Goal: Task Accomplishment & Management: Manage account settings

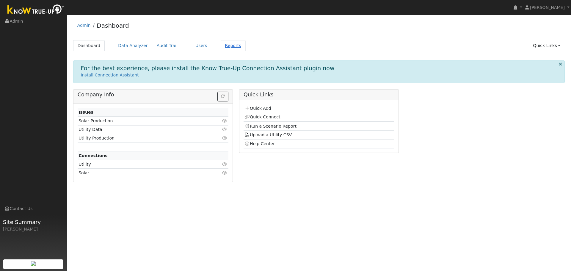
click at [222, 47] on link "Reports" at bounding box center [233, 45] width 25 height 11
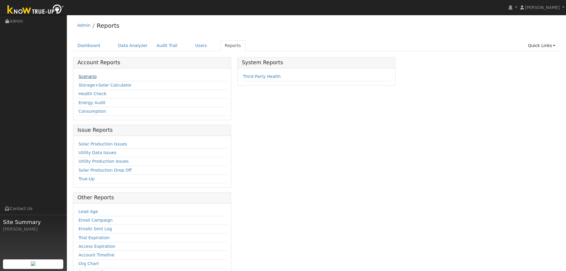
click at [92, 75] on link "Scenario" at bounding box center [87, 76] width 18 height 5
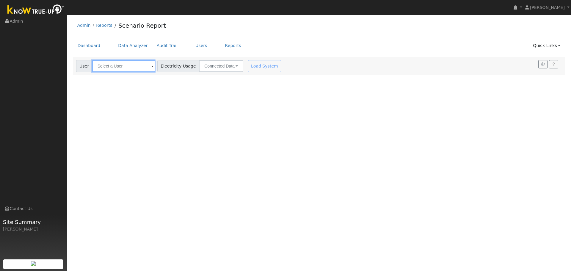
click at [137, 63] on input "text" at bounding box center [123, 66] width 63 height 12
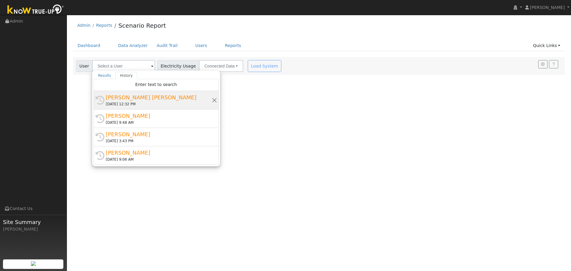
click at [146, 100] on div "Russ Bassett" at bounding box center [159, 97] width 106 height 8
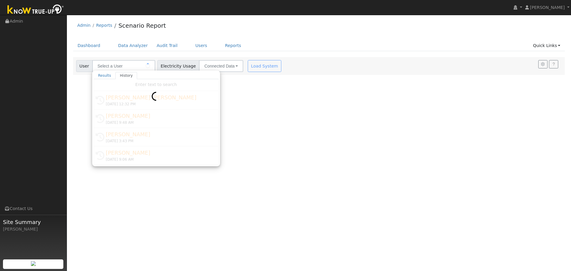
type input "Russ Bassett"
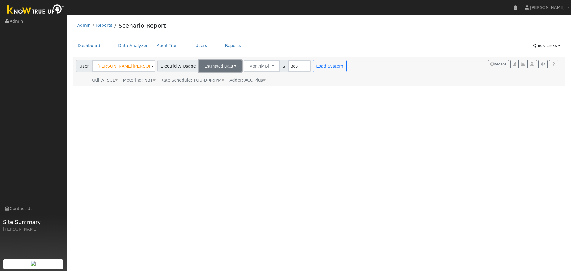
click at [223, 64] on button "Estimated Data" at bounding box center [220, 66] width 43 height 12
click at [214, 94] on link "CSV Data" at bounding box center [220, 96] width 42 height 8
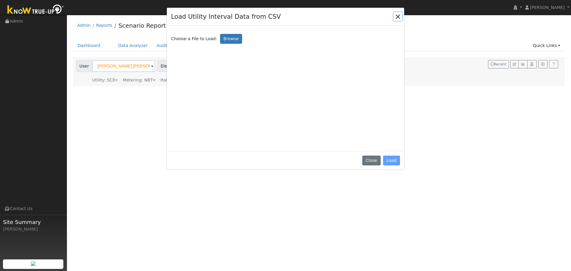
click at [396, 20] on button "Close" at bounding box center [397, 16] width 8 height 8
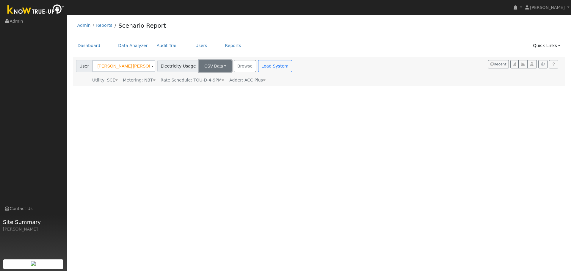
click at [204, 70] on button "CSV Data" at bounding box center [215, 66] width 33 height 12
drag, startPoint x: 282, startPoint y: 105, endPoint x: 199, endPoint y: 91, distance: 84.9
click at [278, 103] on div "User Profile First name Last name Email Email Notifications No Emails No Emails…" at bounding box center [319, 143] width 504 height 256
click at [202, 81] on span "Rate Schedule: TOU-D-4-9PM" at bounding box center [192, 80] width 64 height 5
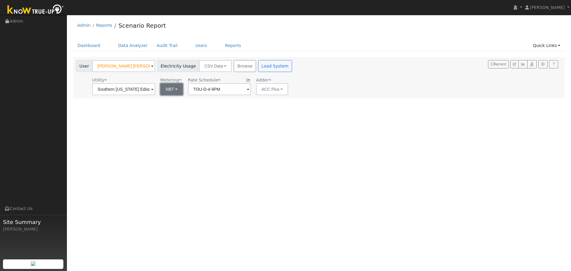
click at [176, 94] on button "NBT" at bounding box center [171, 89] width 23 height 12
click at [181, 112] on link "NBT" at bounding box center [180, 111] width 41 height 8
type input "TOU-D-PRIME"
click at [237, 66] on button "Browse" at bounding box center [245, 66] width 22 height 12
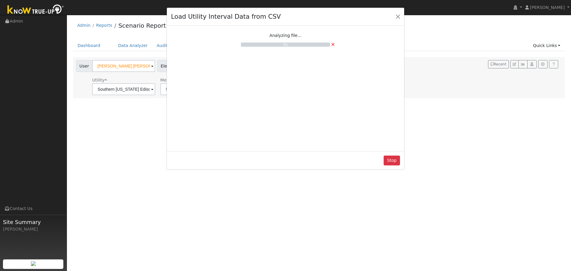
click at [153, 251] on div "Load Utility Interval Data from CSV Analyzing file... 0% × Stop" at bounding box center [285, 135] width 571 height 271
drag, startPoint x: 394, startPoint y: 158, endPoint x: 390, endPoint y: 155, distance: 5.1
click at [395, 158] on button "Stop" at bounding box center [391, 160] width 16 height 10
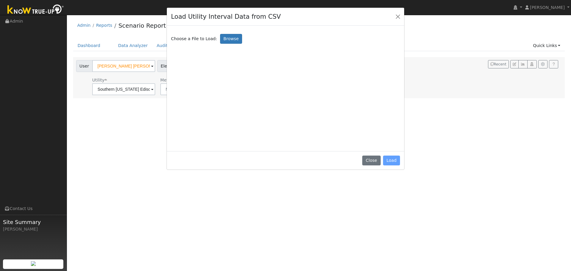
click at [541, 6] on div "Load Utility Interval Data from CSV Choose a File to Load: Browse Close Load" at bounding box center [285, 135] width 571 height 271
click at [379, 161] on button "Close" at bounding box center [371, 160] width 18 height 10
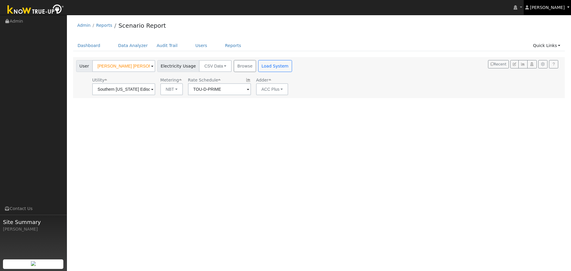
click at [556, 10] on span "[PERSON_NAME]" at bounding box center [547, 7] width 35 height 5
click at [537, 70] on link "Log Out" at bounding box center [546, 73] width 49 height 8
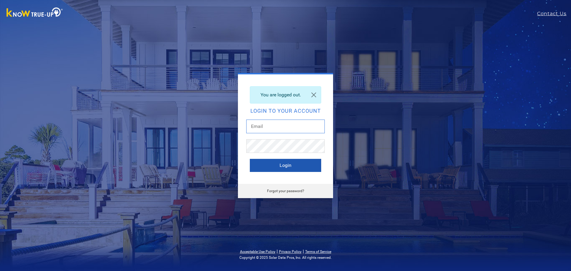
type input "[PERSON_NAME][EMAIL_ADDRESS][DOMAIN_NAME]"
click at [300, 167] on button "Login" at bounding box center [285, 165] width 71 height 13
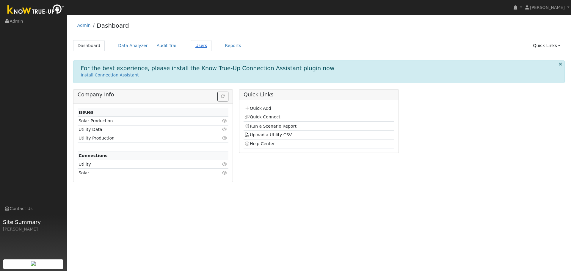
click at [191, 48] on link "Users" at bounding box center [201, 45] width 21 height 11
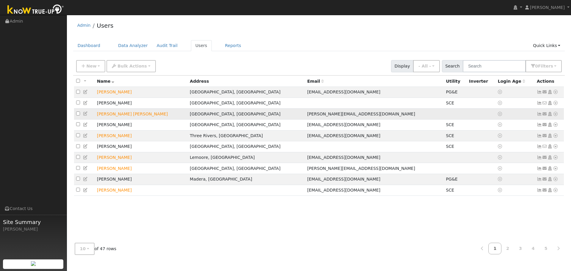
click at [87, 114] on icon at bounding box center [85, 113] width 5 height 4
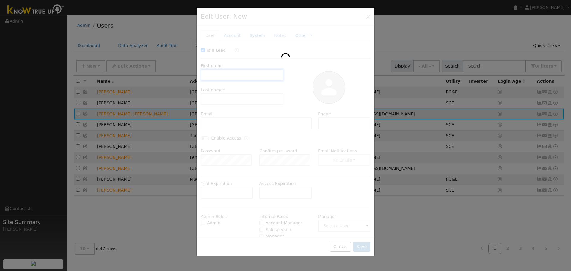
checkbox input "true"
type input "Russ"
type input "Bassett"
type input "russ@bcrcricket.com"
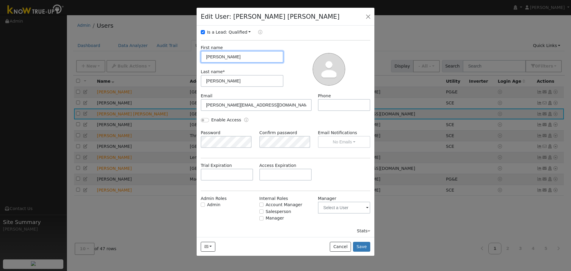
scroll to position [19, 0]
click at [262, 210] on div "Salesperson" at bounding box center [285, 210] width 52 height 6
click at [262, 210] on input "Salesperson" at bounding box center [261, 210] width 4 height 4
checkbox input "true"
click at [331, 203] on input "text" at bounding box center [344, 206] width 52 height 12
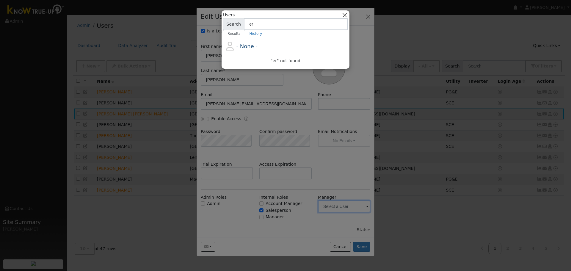
type input "er"
click at [346, 16] on button "button" at bounding box center [344, 15] width 6 height 6
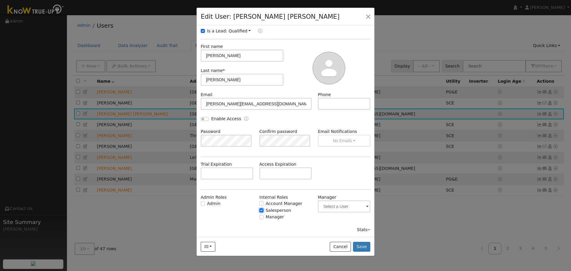
click at [261, 211] on input "Salesperson" at bounding box center [261, 210] width 4 height 4
checkbox input "false"
drag, startPoint x: 342, startPoint y: 246, endPoint x: 321, endPoint y: 233, distance: 25.2
click at [343, 246] on button "Cancel" at bounding box center [340, 247] width 21 height 10
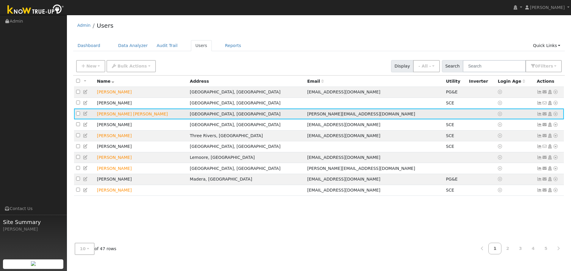
click at [85, 116] on icon at bounding box center [85, 113] width 5 height 4
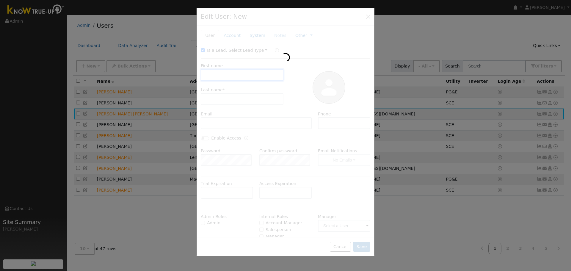
type input "[PERSON_NAME]"
type input "[PERSON_NAME][EMAIL_ADDRESS][DOMAIN_NAME]"
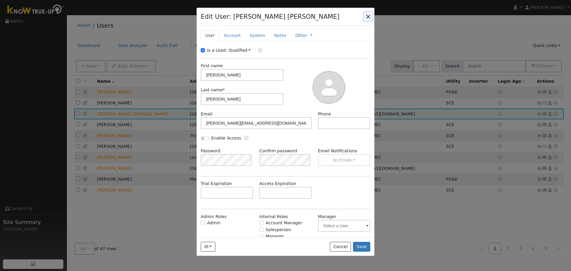
click at [367, 17] on button "button" at bounding box center [368, 16] width 8 height 8
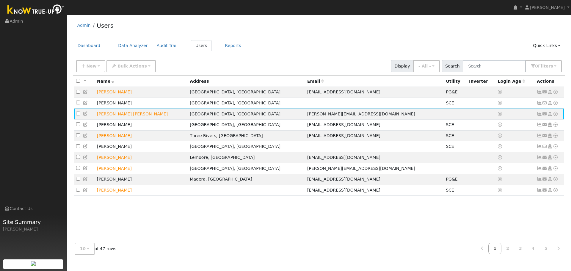
drag, startPoint x: 188, startPoint y: 238, endPoint x: 185, endPoint y: 234, distance: 4.1
click at [188, 238] on div "All None All on page None on page Name Address Email Utility Inverter Login Age…" at bounding box center [319, 156] width 492 height 163
click at [90, 48] on link "Dashboard" at bounding box center [89, 45] width 32 height 11
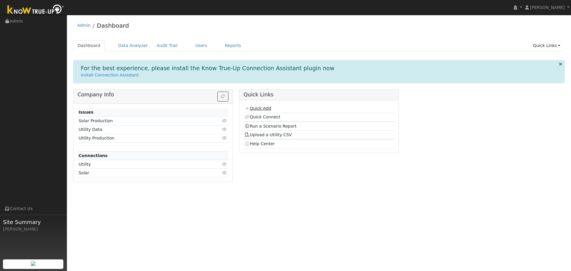
click at [264, 107] on link "Quick Add" at bounding box center [257, 108] width 26 height 5
click at [121, 43] on link "Data Analyzer" at bounding box center [133, 45] width 39 height 11
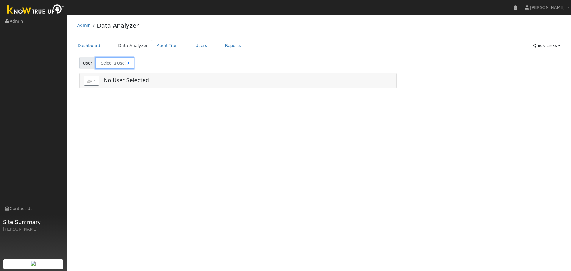
type input "[PERSON_NAME] [PERSON_NAME]"
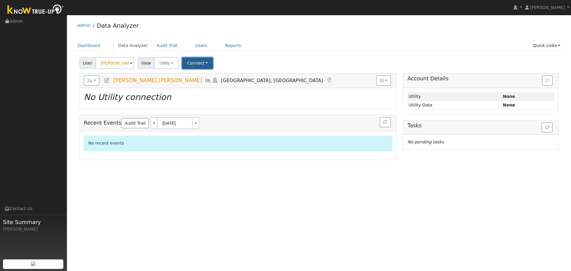
click at [197, 65] on button "Connect" at bounding box center [197, 63] width 31 height 12
click at [208, 89] on link "Quick Connect" at bounding box center [205, 89] width 46 height 8
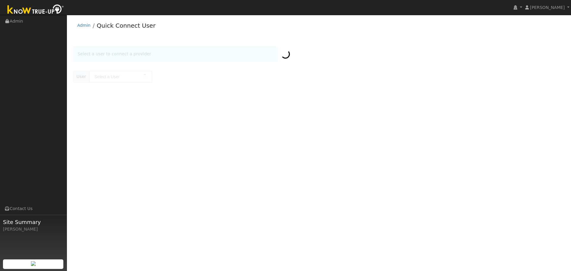
type input "[PERSON_NAME] [PERSON_NAME]"
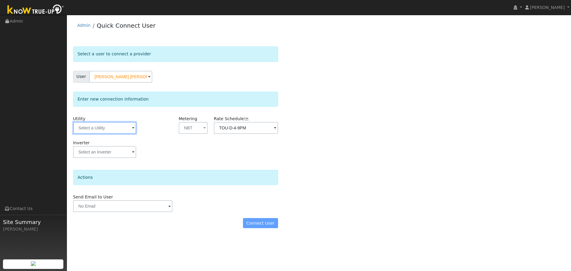
click at [121, 130] on input "text" at bounding box center [104, 128] width 63 height 12
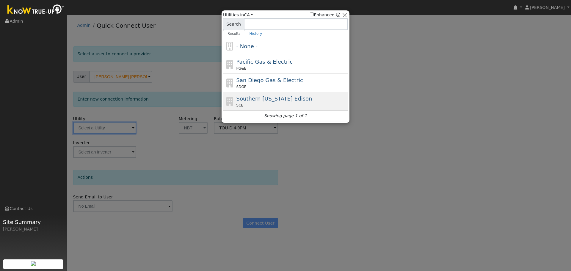
click at [267, 103] on div "SCE" at bounding box center [291, 105] width 110 height 5
type input "SCE"
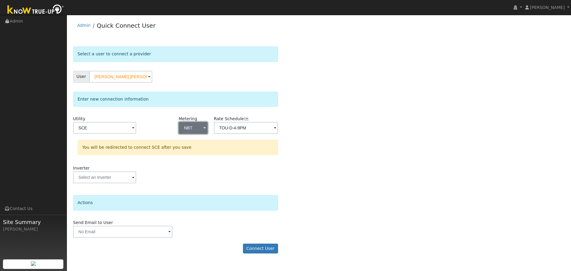
click at [202, 128] on button "NBT" at bounding box center [193, 128] width 29 height 12
click at [202, 158] on link "NBT" at bounding box center [199, 158] width 41 height 8
click at [261, 120] on div "Rate Schedule TOU-D-4-9PM" at bounding box center [245, 128] width 70 height 24
click at [262, 125] on input "TOU-D-4-9PM" at bounding box center [246, 128] width 64 height 12
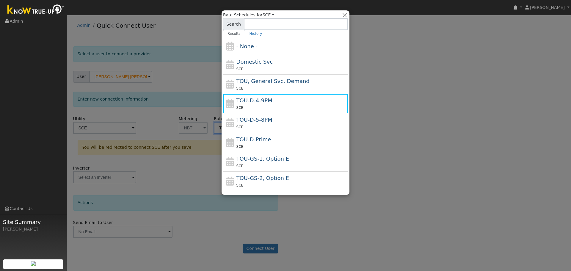
click at [386, 129] on div at bounding box center [285, 135] width 571 height 271
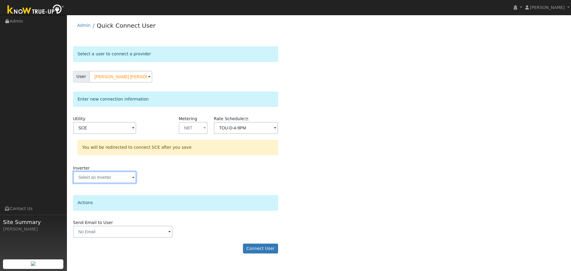
click at [125, 179] on input "text" at bounding box center [104, 177] width 63 height 12
click at [228, 175] on div "Inverter" at bounding box center [175, 177] width 211 height 24
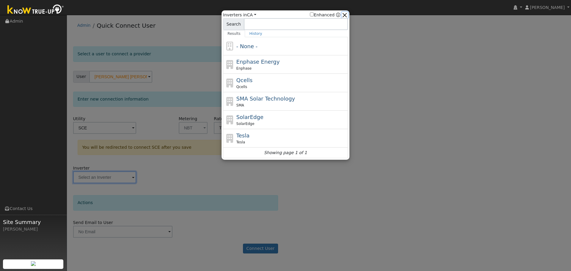
click at [347, 13] on button "button" at bounding box center [344, 15] width 6 height 6
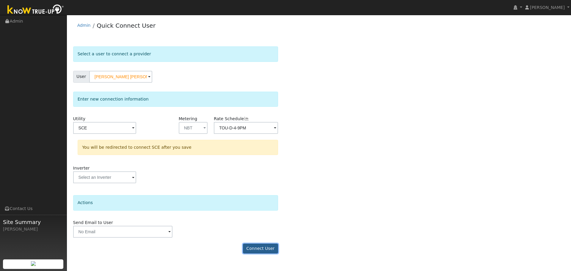
click at [258, 252] on button "Connect User" at bounding box center [260, 248] width 35 height 10
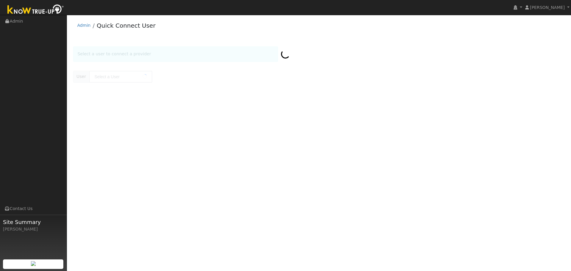
type input "[PERSON_NAME] [PERSON_NAME]"
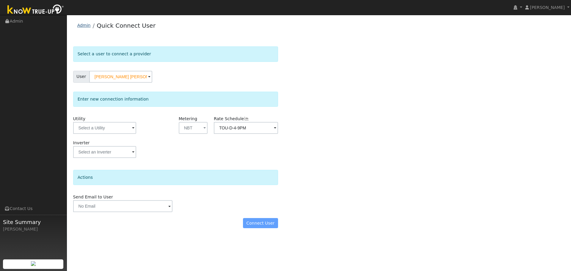
click at [82, 26] on link "Admin" at bounding box center [83, 25] width 13 height 5
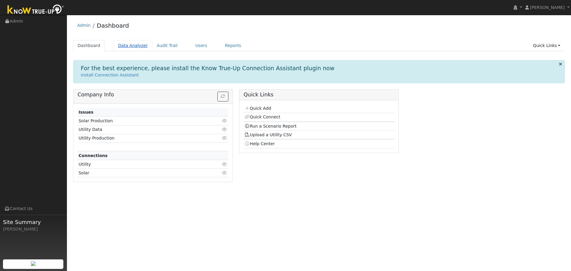
click at [130, 43] on link "Data Analyzer" at bounding box center [133, 45] width 39 height 11
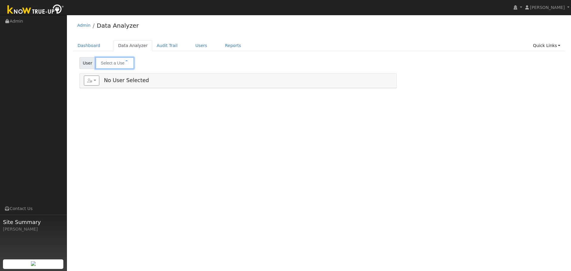
type input "[PERSON_NAME] [PERSON_NAME]"
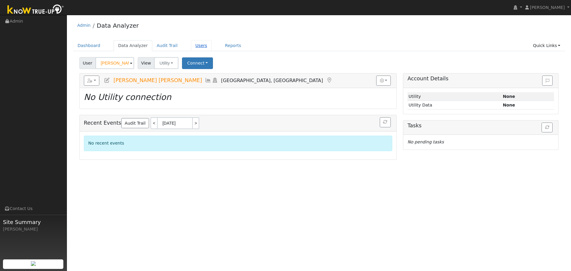
click at [191, 45] on link "Users" at bounding box center [201, 45] width 21 height 11
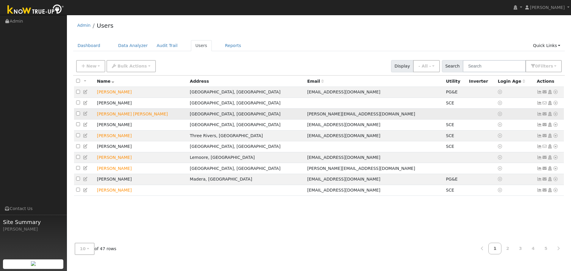
click at [86, 114] on icon at bounding box center [85, 113] width 5 height 4
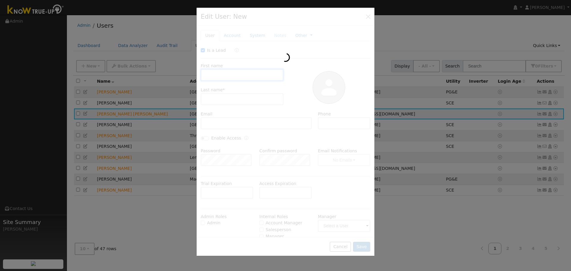
checkbox input "true"
type input "[PERSON_NAME]"
type input "[PERSON_NAME][EMAIL_ADDRESS][DOMAIN_NAME]"
type input "TOU-D-4-9PM"
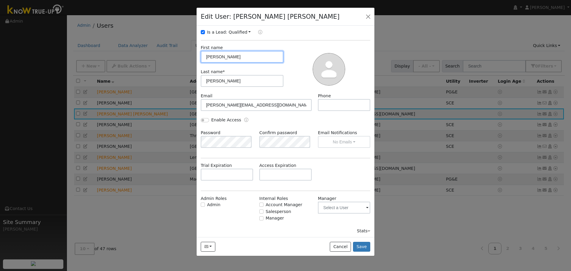
scroll to position [19, 0]
click at [361, 247] on button "Save" at bounding box center [361, 247] width 17 height 10
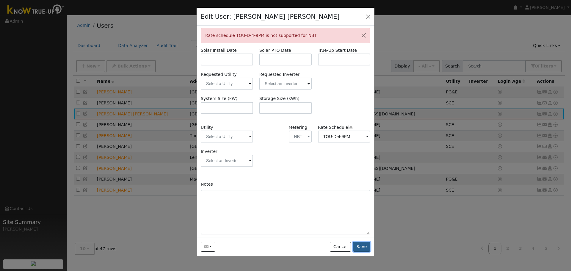
scroll to position [0, 0]
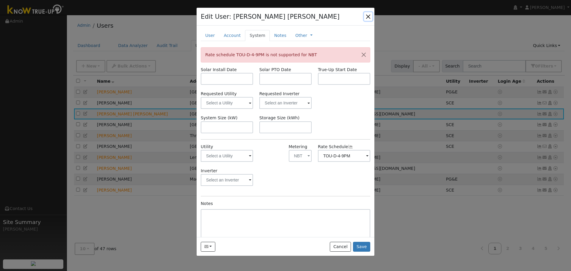
click at [367, 17] on button "button" at bounding box center [368, 16] width 8 height 8
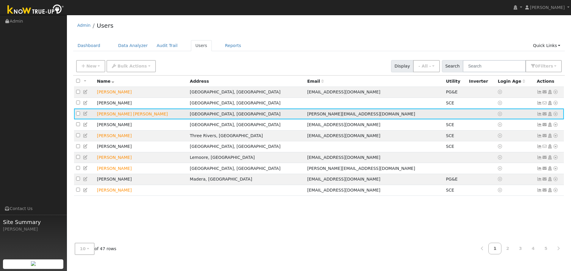
click at [556, 117] on link at bounding box center [554, 114] width 5 height 6
click at [510, 149] on link "Import From CSV" at bounding box center [492, 146] width 44 height 8
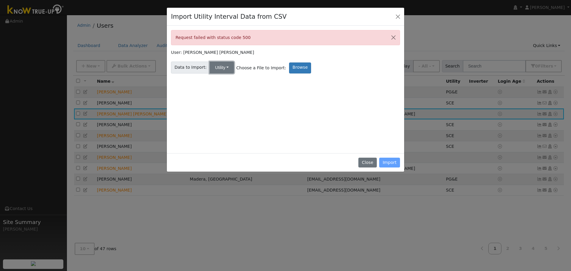
click at [213, 68] on button "Utility" at bounding box center [222, 68] width 24 height 12
click at [217, 90] on link "Solar" at bounding box center [226, 89] width 41 height 8
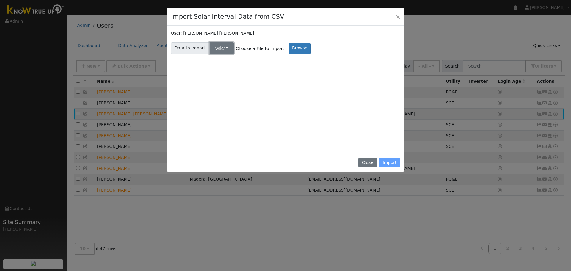
click at [221, 52] on button "Solar" at bounding box center [222, 48] width 24 height 12
click at [221, 62] on link "Utility" at bounding box center [226, 61] width 41 height 8
click at [289, 51] on label "Browse" at bounding box center [300, 48] width 22 height 11
click at [0, 0] on input "Browse" at bounding box center [0, 0] width 0 height 0
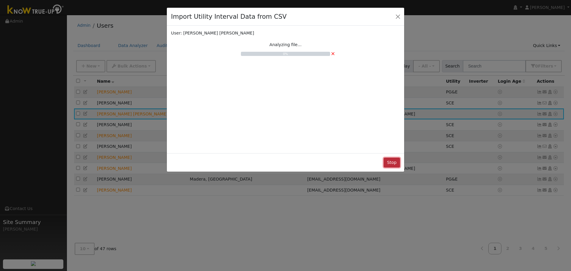
click at [396, 164] on button "Stop" at bounding box center [391, 163] width 16 height 10
click at [397, 17] on button "Close" at bounding box center [397, 16] width 8 height 8
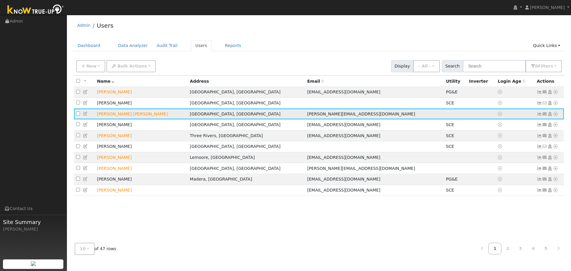
click at [556, 116] on icon at bounding box center [554, 114] width 5 height 4
click at [498, 147] on link "Import From CSV" at bounding box center [492, 146] width 44 height 8
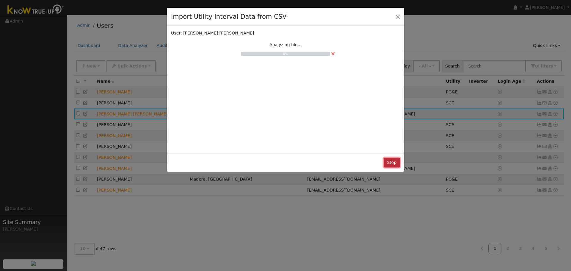
click at [390, 158] on button "Stop" at bounding box center [391, 163] width 16 height 10
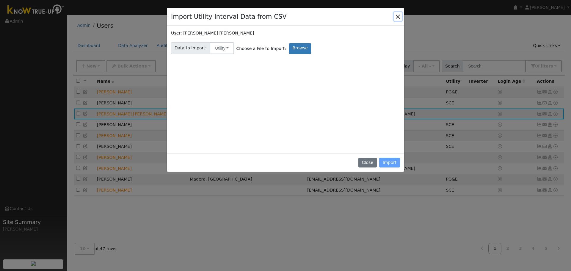
click at [398, 13] on button "Close" at bounding box center [397, 16] width 8 height 8
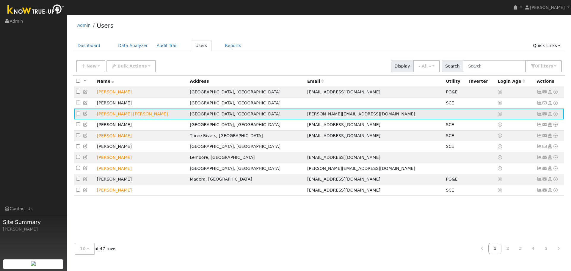
click at [555, 114] on icon at bounding box center [554, 114] width 5 height 4
click at [500, 148] on link "Import From CSV" at bounding box center [492, 146] width 44 height 8
